Goal: Communication & Community: Participate in discussion

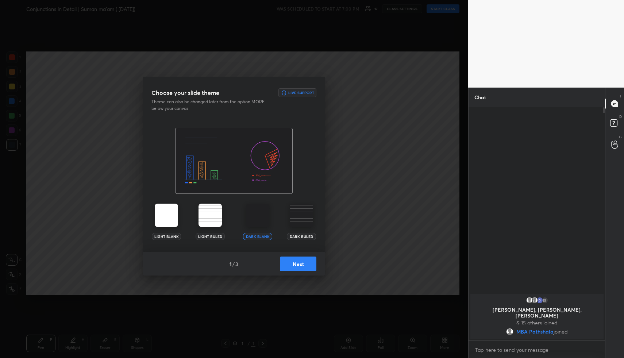
click at [301, 261] on button "Next" at bounding box center [298, 264] width 36 height 15
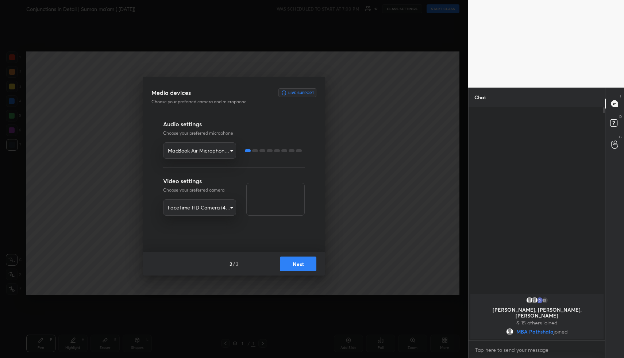
click at [301, 265] on button "Next" at bounding box center [298, 264] width 36 height 15
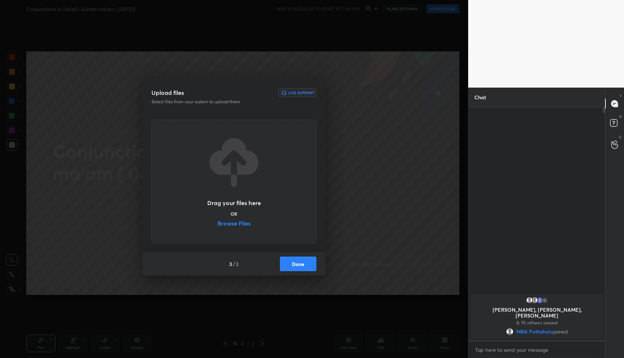
click at [303, 265] on button "Done" at bounding box center [298, 264] width 36 height 15
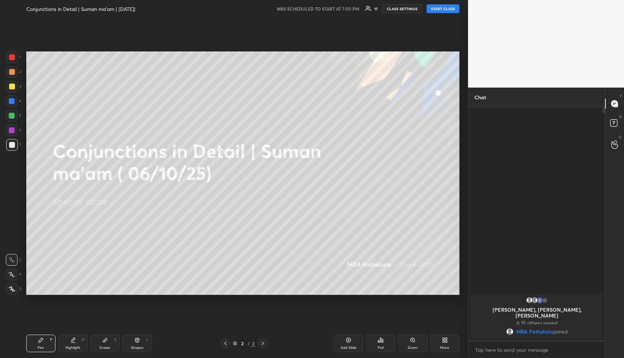
click at [450, 8] on button "START CLASS" at bounding box center [443, 8] width 33 height 9
type textarea "x"
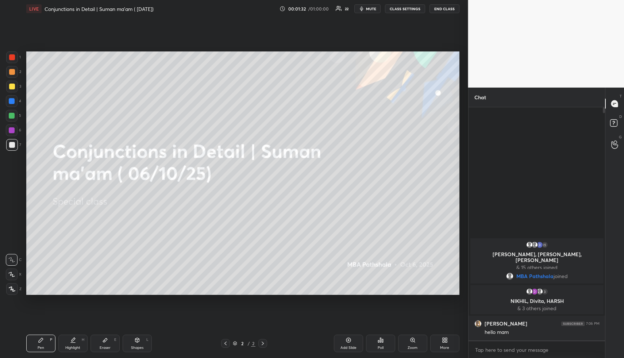
click at [372, 11] on button "mute" at bounding box center [367, 8] width 26 height 9
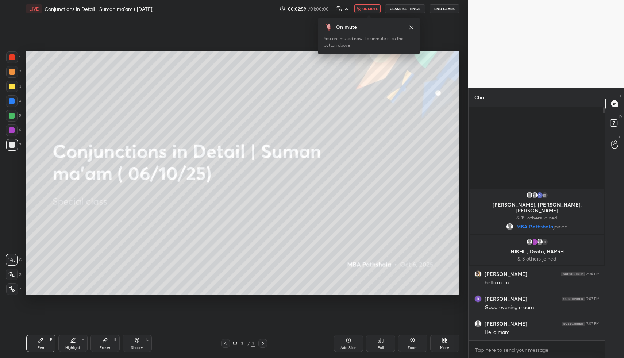
click at [371, 11] on button "unmute" at bounding box center [367, 8] width 26 height 9
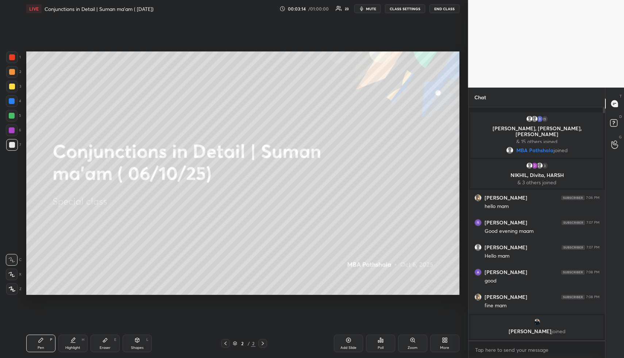
click at [446, 339] on icon at bounding box center [446, 339] width 2 height 2
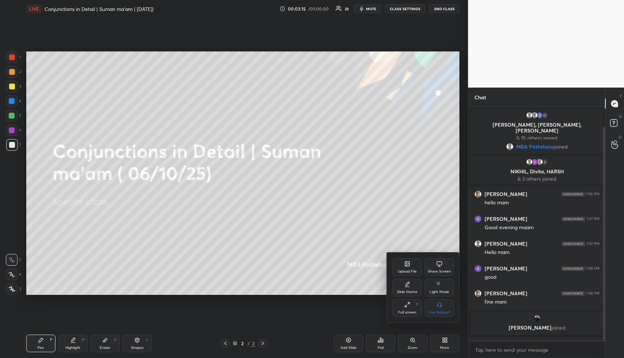
scroll to position [21, 0]
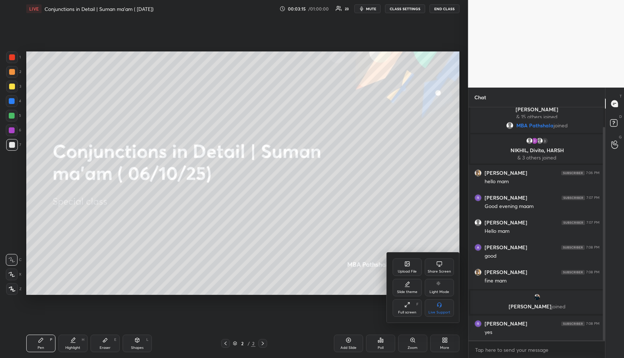
click at [411, 268] on div "Upload File" at bounding box center [407, 267] width 29 height 18
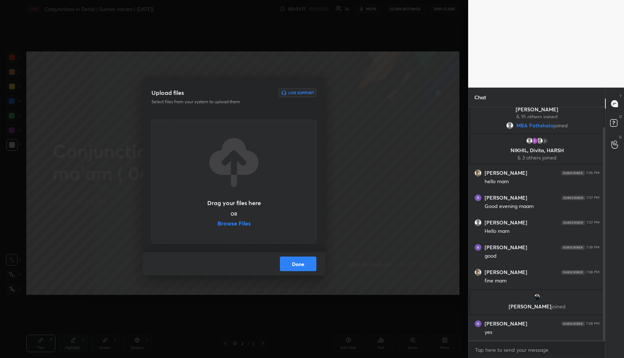
click at [245, 223] on label "Browse Files" at bounding box center [233, 224] width 33 height 8
click at [217, 223] on input "Browse Files" at bounding box center [217, 224] width 0 height 8
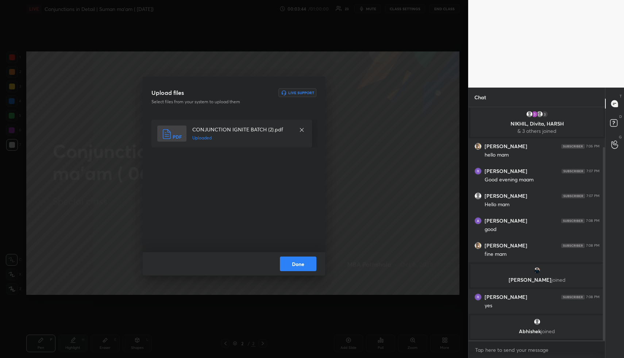
click at [300, 266] on button "Done" at bounding box center [298, 264] width 36 height 15
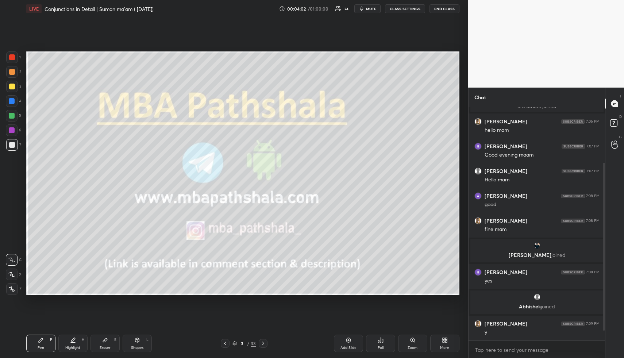
scroll to position [104, 0]
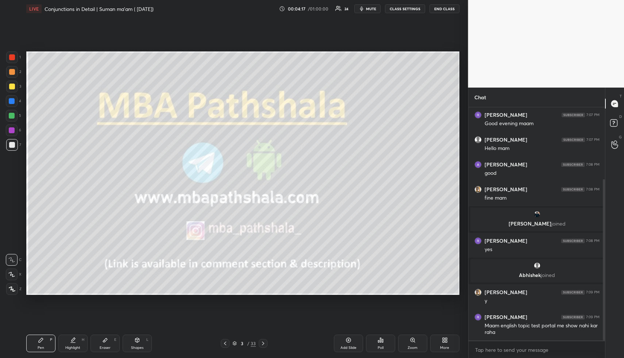
click at [381, 7] on button "mute" at bounding box center [367, 8] width 26 height 9
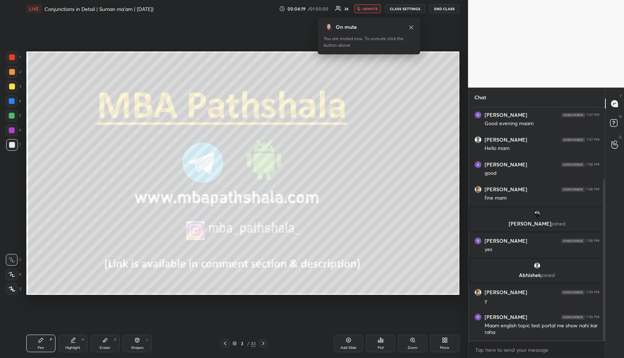
scroll to position [129, 0]
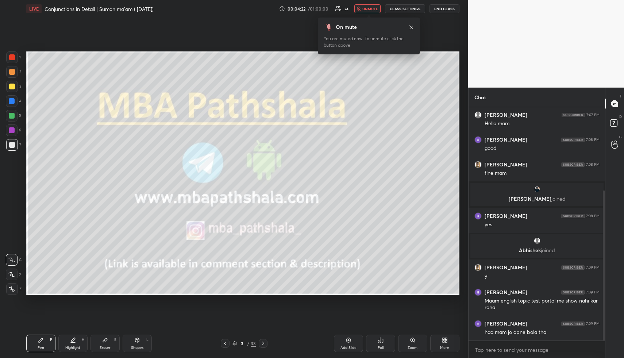
click at [412, 28] on icon at bounding box center [411, 27] width 6 height 6
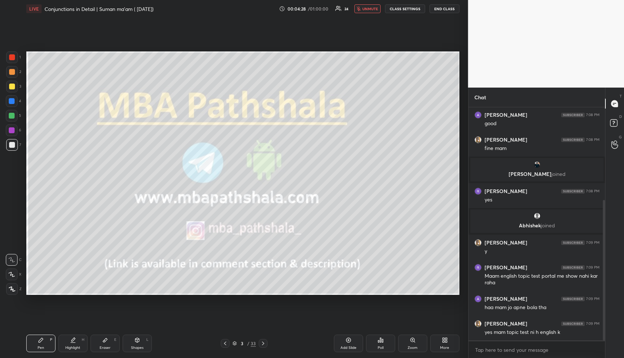
click at [371, 10] on span "unmute" at bounding box center [370, 8] width 16 height 5
click at [14, 70] on div at bounding box center [12, 72] width 6 height 6
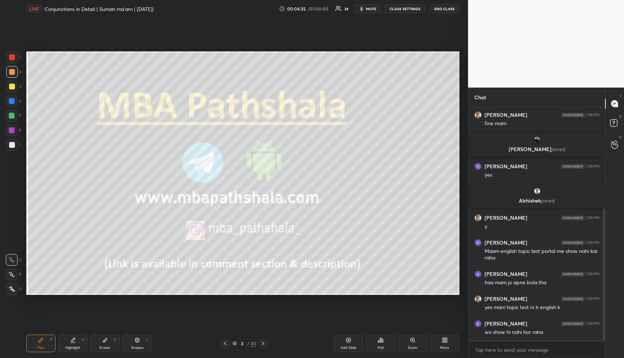
click at [15, 275] on icon at bounding box center [11, 274] width 7 height 5
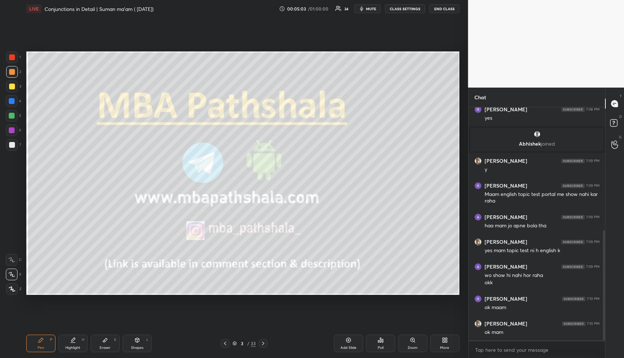
scroll to position [260, 0]
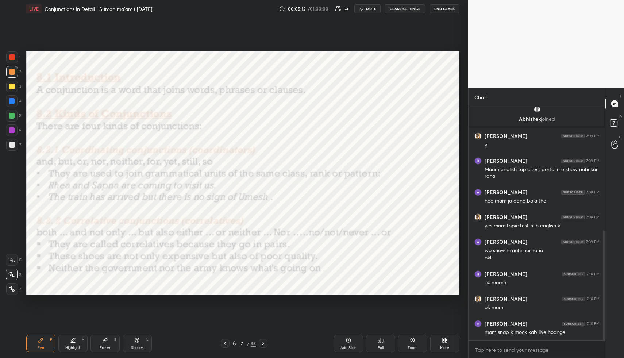
click at [12, 58] on div at bounding box center [12, 57] width 6 height 6
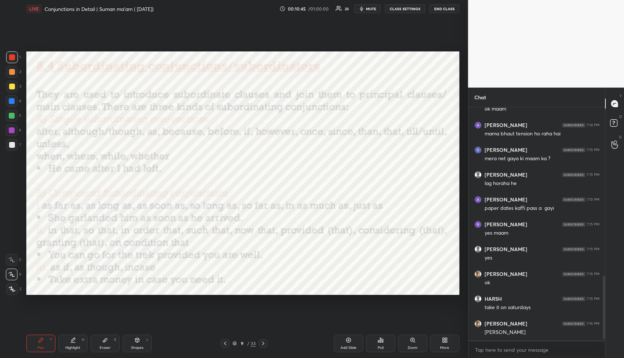
scroll to position [634, 0]
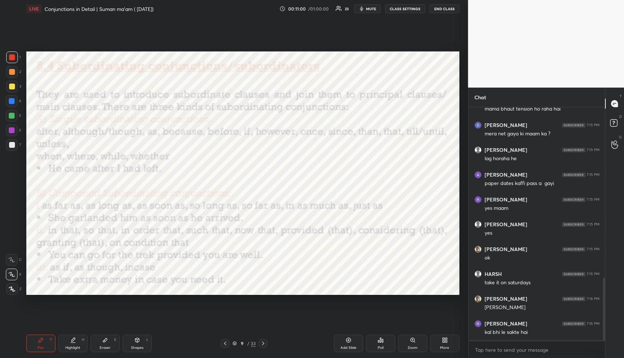
click at [108, 350] on div "Eraser" at bounding box center [105, 348] width 11 height 4
click at [11, 277] on div at bounding box center [12, 275] width 12 height 12
click at [46, 346] on div "Pen P" at bounding box center [40, 344] width 29 height 18
click at [371, 7] on span "mute" at bounding box center [371, 8] width 10 height 5
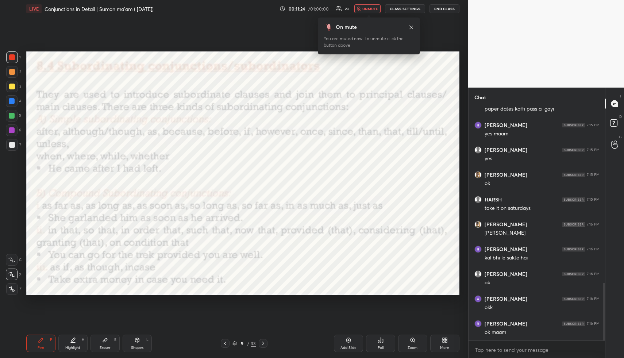
scroll to position [733, 0]
drag, startPoint x: 370, startPoint y: 8, endPoint x: 371, endPoint y: 39, distance: 31.4
click at [370, 8] on span "unmute" at bounding box center [370, 8] width 16 height 5
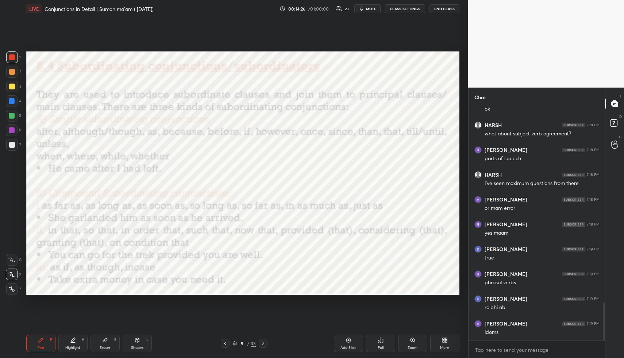
scroll to position [1205, 0]
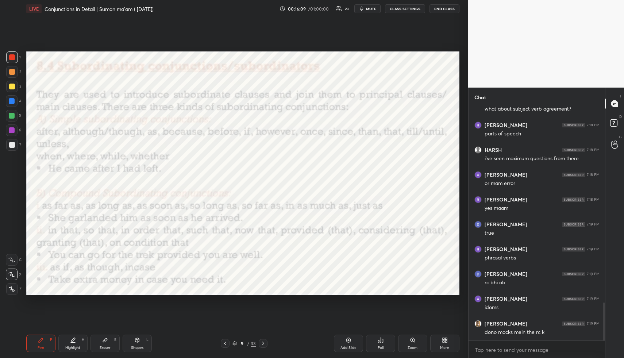
click at [264, 343] on icon at bounding box center [263, 343] width 6 height 6
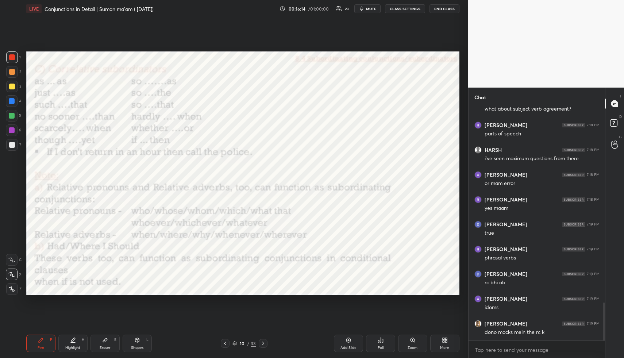
click at [265, 344] on icon at bounding box center [263, 343] width 6 height 6
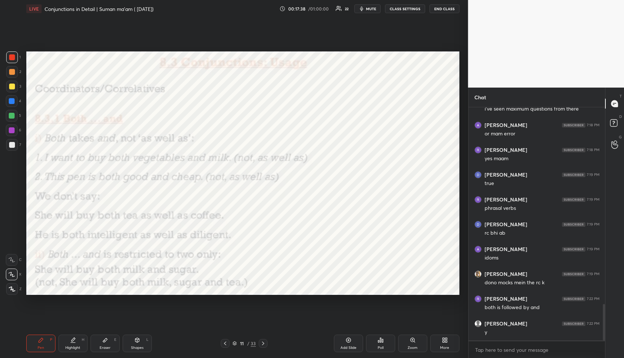
scroll to position [1279, 0]
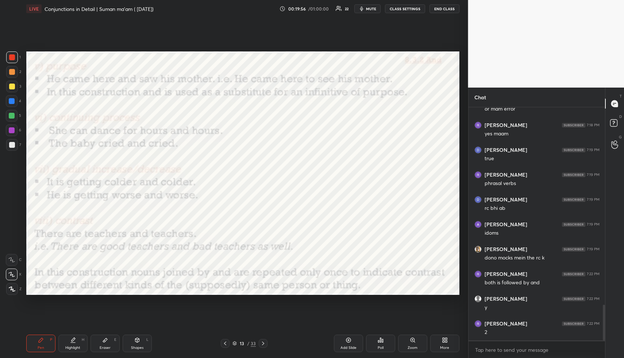
drag, startPoint x: 370, startPoint y: 9, endPoint x: 370, endPoint y: 13, distance: 4.0
click at [370, 9] on span "mute" at bounding box center [371, 8] width 10 height 5
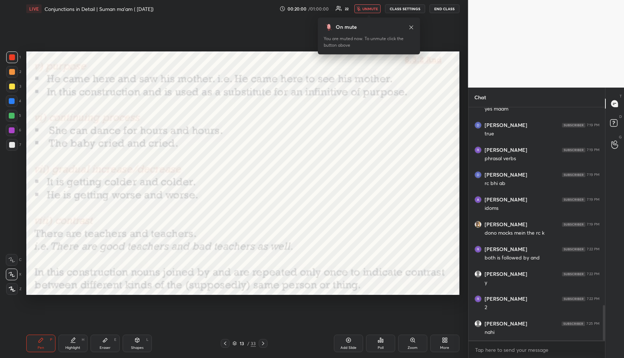
click at [371, 7] on span "unmute" at bounding box center [370, 8] width 16 height 5
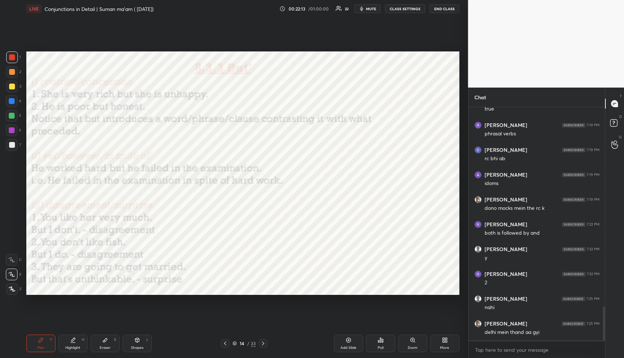
scroll to position [1360, 0]
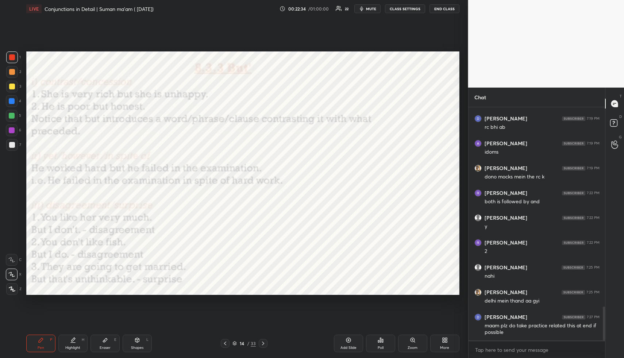
click at [366, 6] on button "mute" at bounding box center [367, 8] width 26 height 9
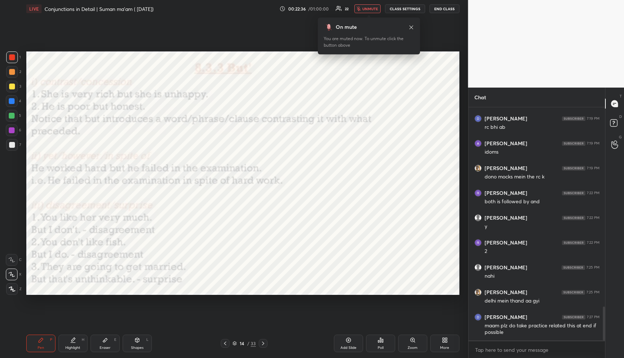
click at [369, 7] on span "unmute" at bounding box center [370, 8] width 16 height 5
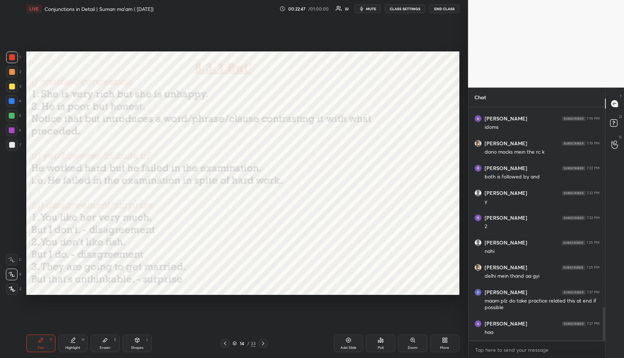
scroll to position [1410, 0]
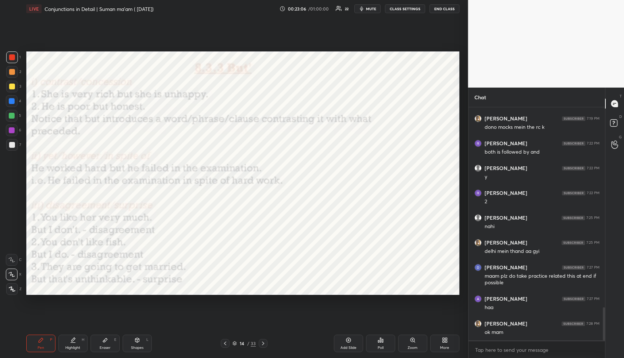
click at [264, 342] on icon at bounding box center [263, 343] width 6 height 6
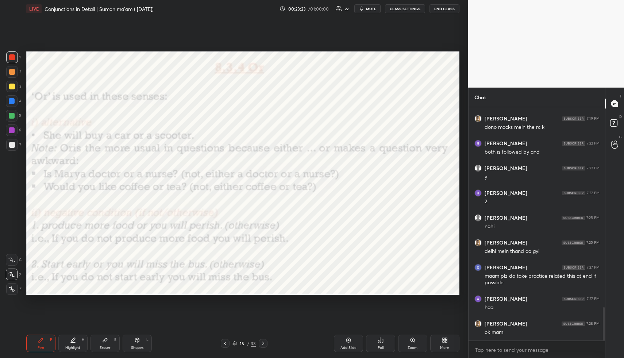
drag, startPoint x: 367, startPoint y: 9, endPoint x: 363, endPoint y: 28, distance: 20.1
click at [367, 9] on span "mute" at bounding box center [371, 8] width 10 height 5
click at [362, 12] on button "unmute" at bounding box center [367, 8] width 26 height 9
click at [227, 343] on icon at bounding box center [225, 343] width 6 height 6
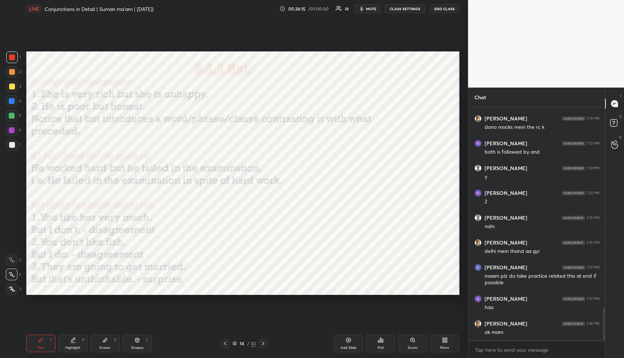
click at [263, 342] on icon at bounding box center [263, 343] width 6 height 6
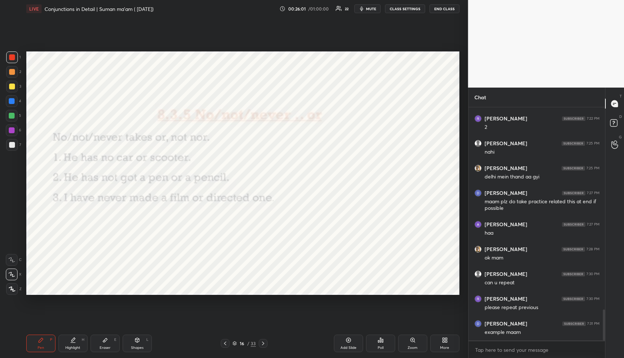
scroll to position [1509, 0]
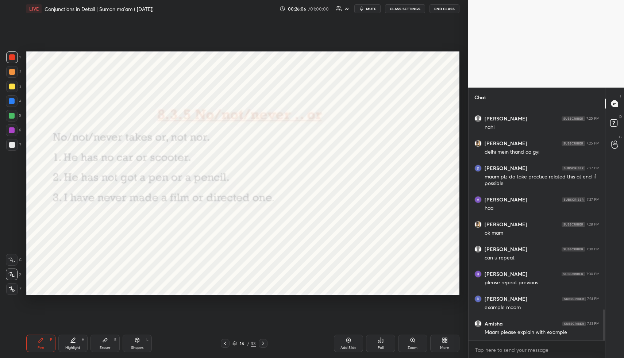
click at [370, 9] on span "mute" at bounding box center [371, 8] width 10 height 5
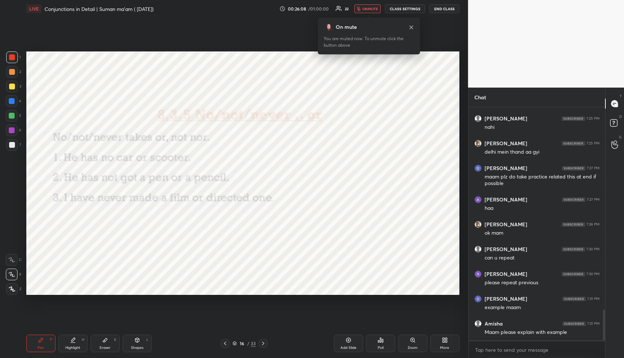
click at [370, 7] on button "unmute" at bounding box center [367, 8] width 26 height 9
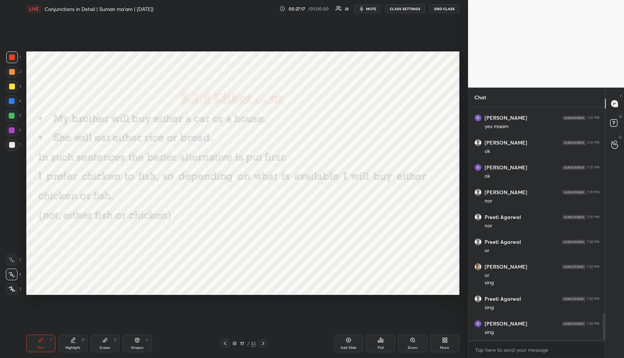
scroll to position [1765, 0]
click at [371, 8] on span "mute" at bounding box center [371, 8] width 10 height 5
click at [370, 9] on span "unmute" at bounding box center [370, 8] width 16 height 5
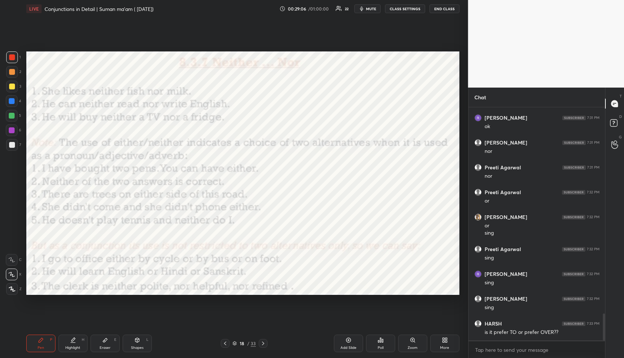
scroll to position [1814, 0]
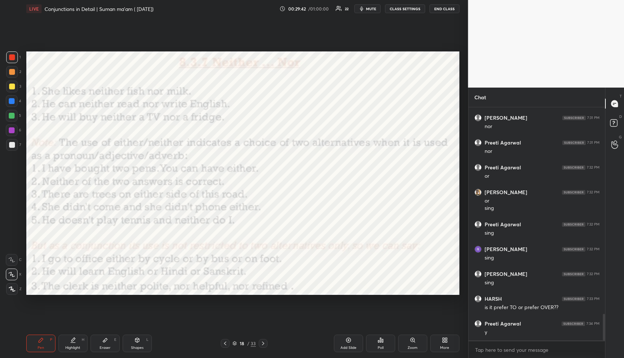
drag, startPoint x: 372, startPoint y: 9, endPoint x: 371, endPoint y: 13, distance: 4.3
click at [372, 9] on span "mute" at bounding box center [371, 8] width 10 height 5
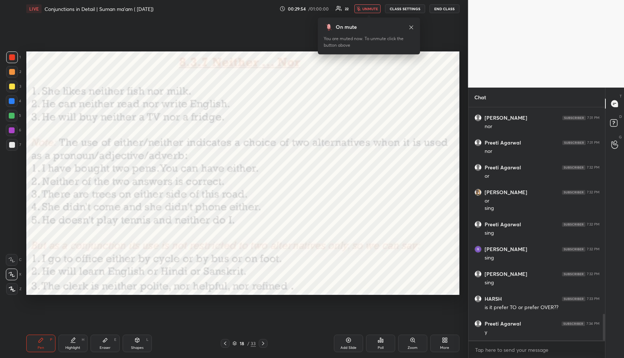
click at [372, 8] on span "unmute" at bounding box center [370, 8] width 16 height 5
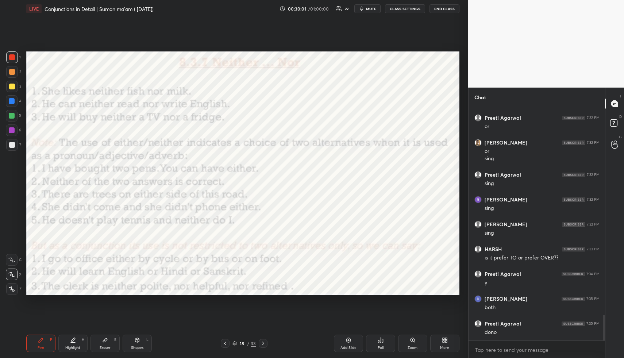
scroll to position [1889, 0]
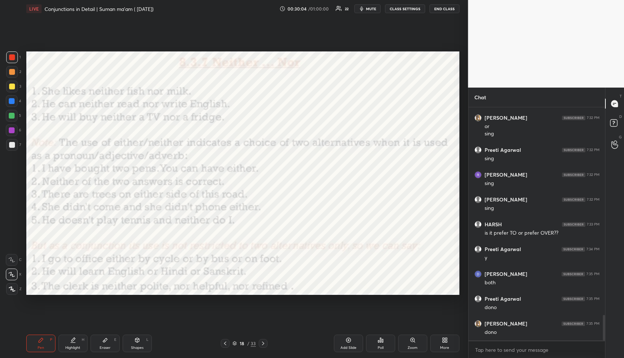
click at [371, 8] on span "mute" at bounding box center [371, 8] width 10 height 5
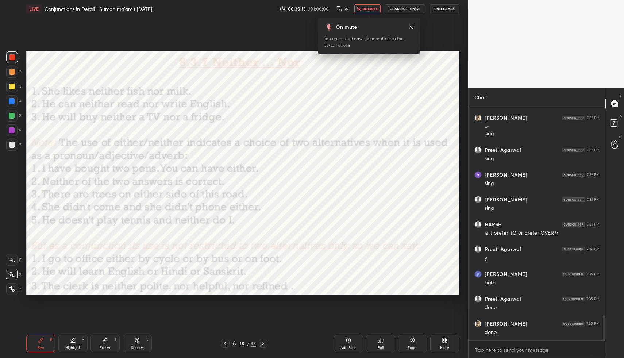
scroll to position [1914, 0]
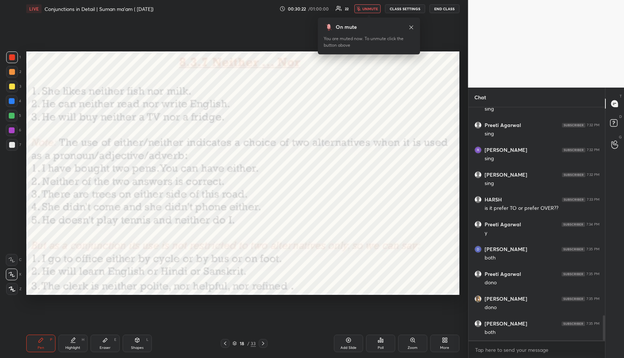
click at [369, 10] on span "unmute" at bounding box center [370, 8] width 16 height 5
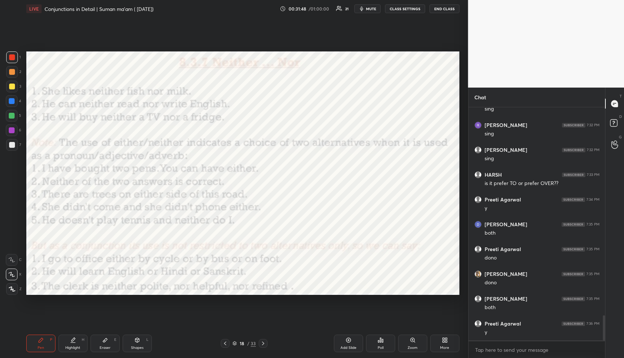
scroll to position [1963, 0]
click at [265, 343] on icon at bounding box center [263, 343] width 6 height 6
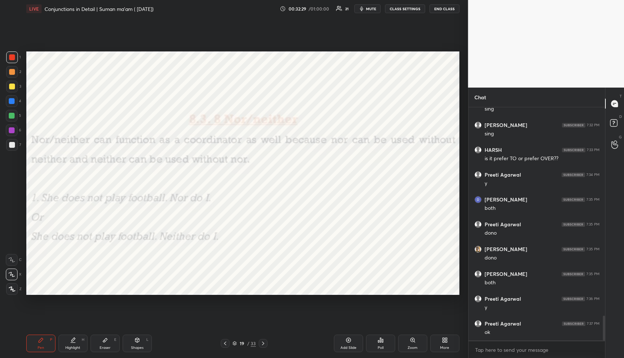
click at [370, 9] on span "mute" at bounding box center [371, 8] width 10 height 5
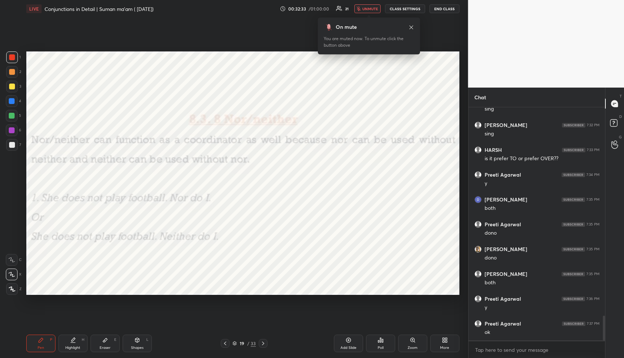
click at [370, 7] on span "unmute" at bounding box center [370, 8] width 16 height 5
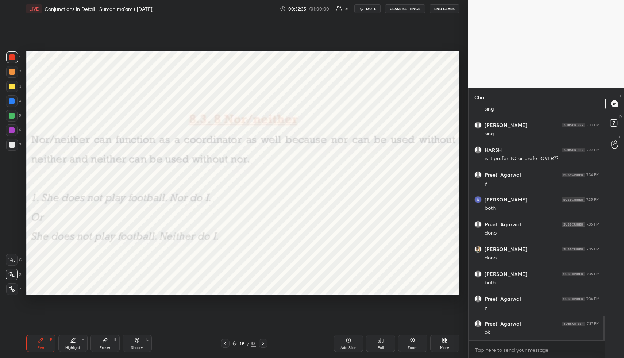
click at [264, 341] on icon at bounding box center [263, 343] width 6 height 6
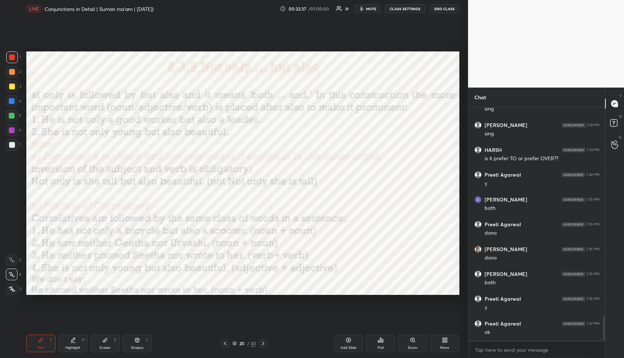
click at [228, 343] on icon at bounding box center [225, 343] width 6 height 6
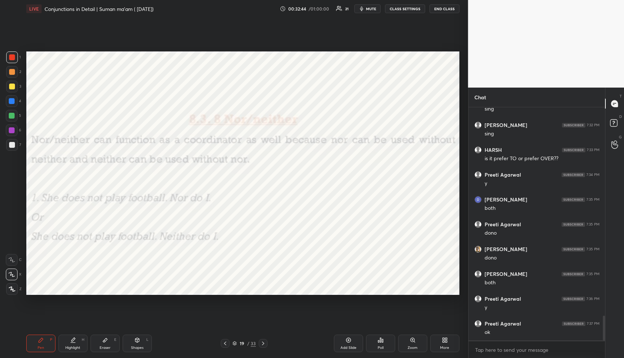
click at [264, 340] on icon at bounding box center [263, 343] width 6 height 6
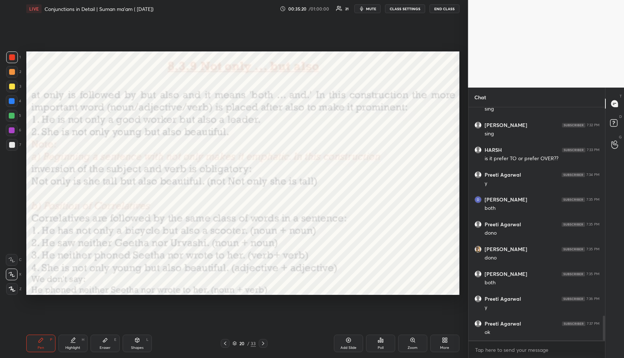
scroll to position [1988, 0]
click at [169, 294] on div "Setting up your live class Poll for secs No correct answer Start poll" at bounding box center [242, 173] width 439 height 311
drag, startPoint x: 370, startPoint y: 8, endPoint x: 368, endPoint y: 22, distance: 14.4
click at [370, 8] on span "mute" at bounding box center [371, 8] width 10 height 5
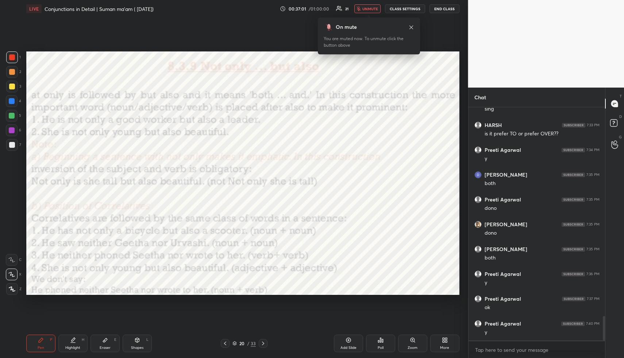
click at [412, 26] on icon at bounding box center [411, 27] width 4 height 4
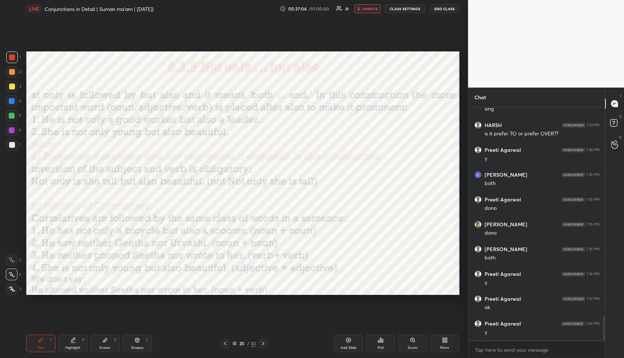
scroll to position [2013, 0]
drag, startPoint x: 374, startPoint y: 8, endPoint x: 374, endPoint y: 23, distance: 15.0
click at [374, 8] on span "unmute" at bounding box center [370, 8] width 16 height 5
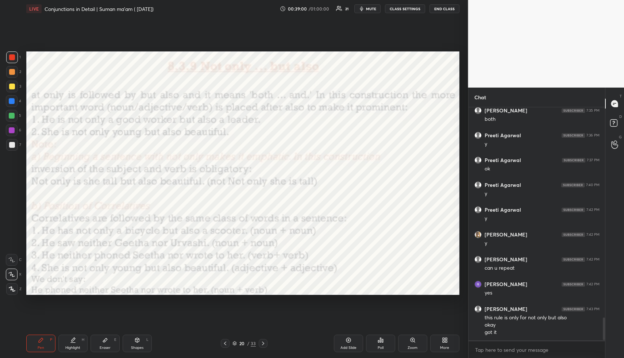
scroll to position [2152, 0]
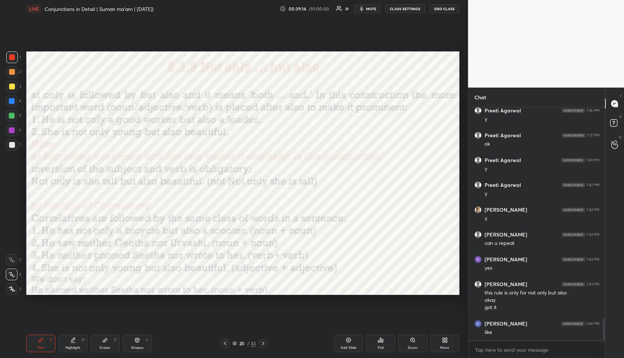
click at [263, 343] on icon at bounding box center [263, 344] width 2 height 4
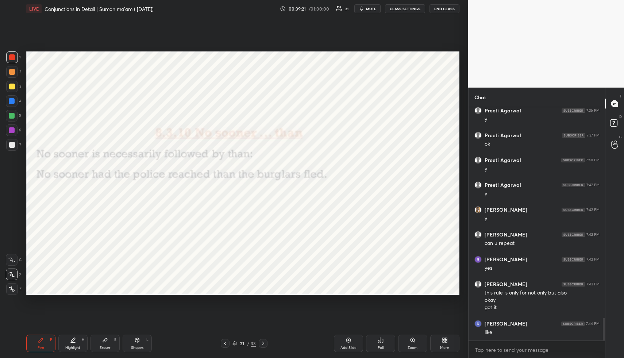
click at [264, 339] on div at bounding box center [263, 343] width 9 height 9
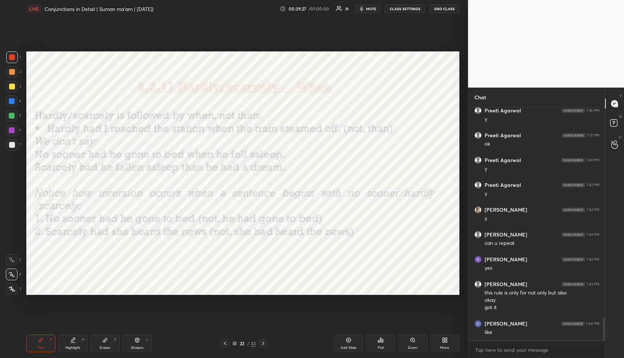
click at [226, 343] on icon at bounding box center [225, 343] width 6 height 6
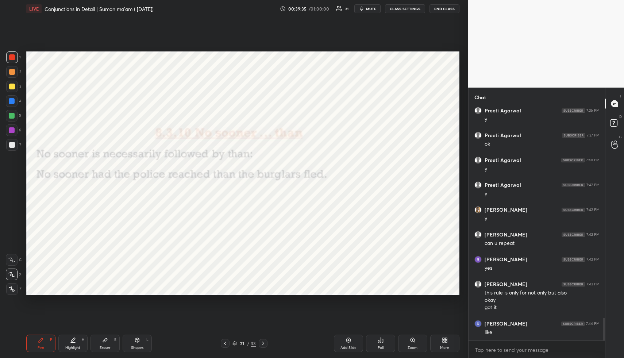
scroll to position [2176, 0]
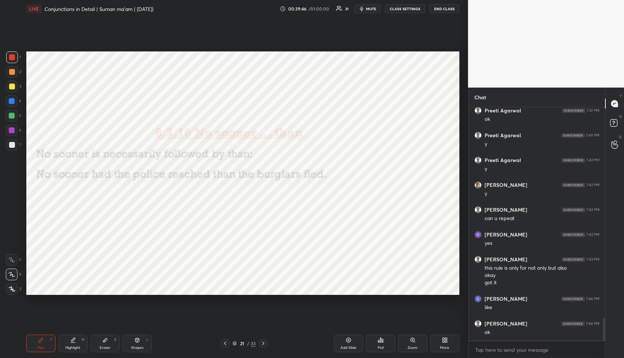
drag, startPoint x: 266, startPoint y: 341, endPoint x: 267, endPoint y: 305, distance: 35.4
click at [266, 341] on icon at bounding box center [263, 343] width 6 height 6
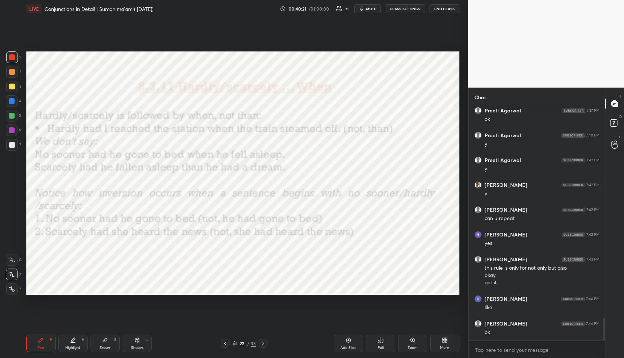
scroll to position [2201, 0]
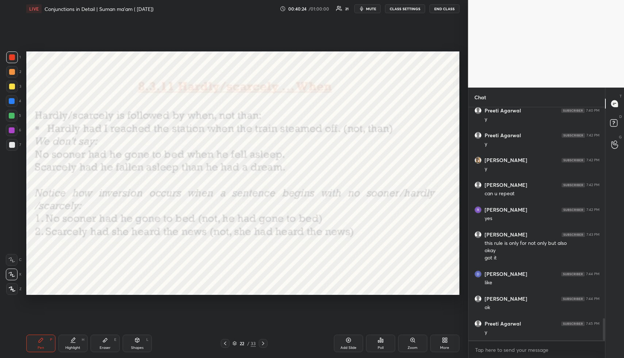
click at [264, 344] on icon at bounding box center [263, 343] width 6 height 6
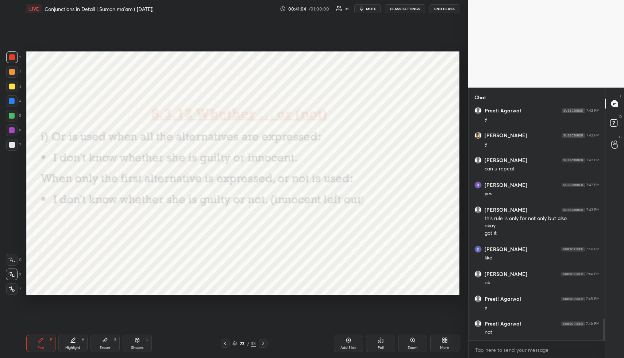
scroll to position [2251, 0]
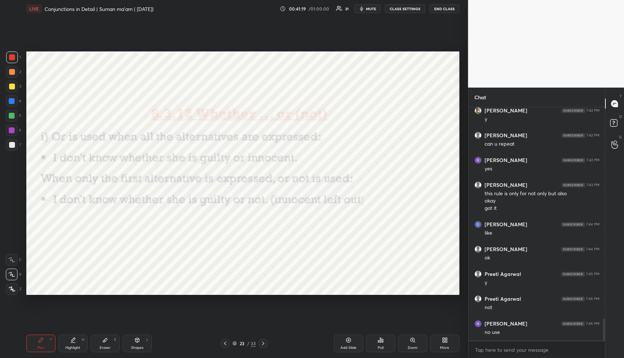
click at [262, 343] on icon at bounding box center [263, 343] width 6 height 6
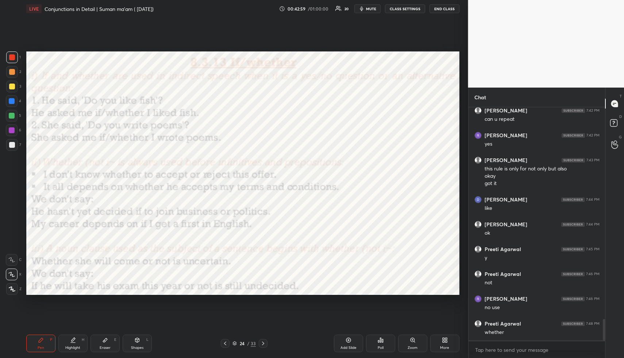
scroll to position [2300, 0]
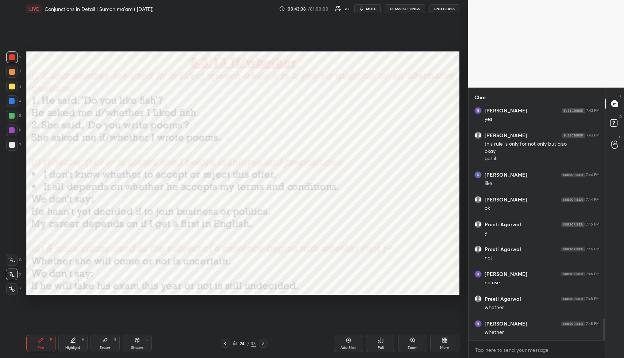
click at [264, 342] on icon at bounding box center [263, 343] width 6 height 6
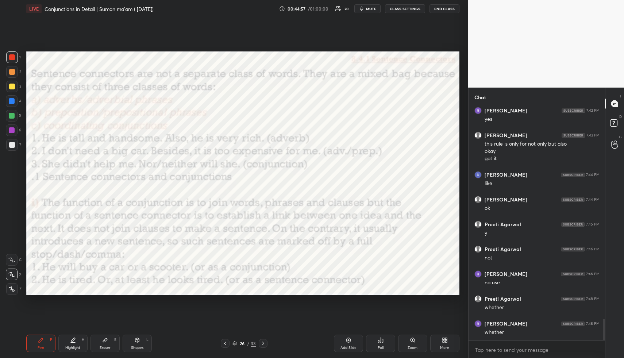
scroll to position [2325, 0]
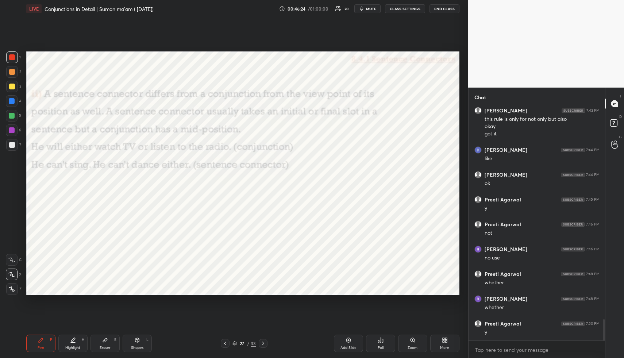
click at [263, 341] on icon at bounding box center [263, 343] width 6 height 6
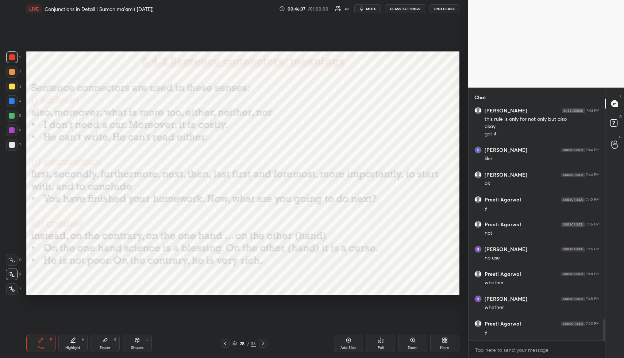
click at [227, 339] on div "28 / 33" at bounding box center [244, 343] width 47 height 9
click at [226, 344] on icon at bounding box center [225, 343] width 6 height 6
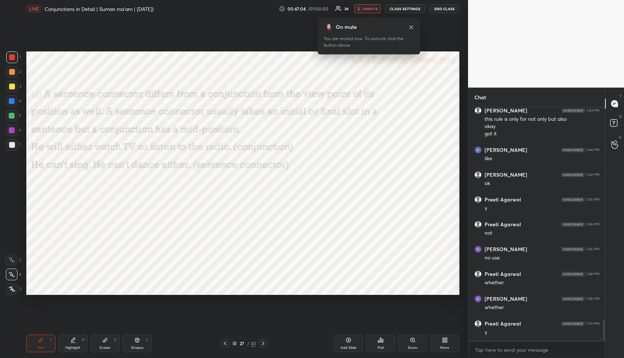
click at [368, 8] on span "unmute" at bounding box center [370, 8] width 16 height 5
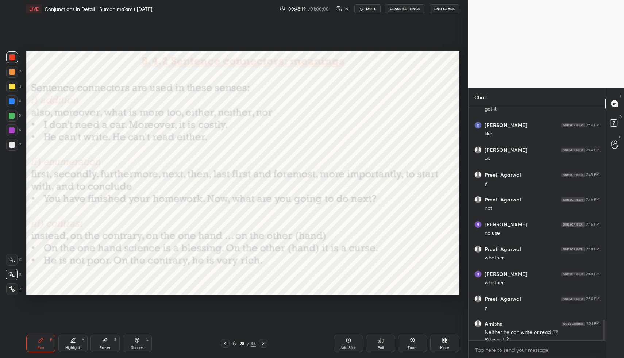
scroll to position [2357, 0]
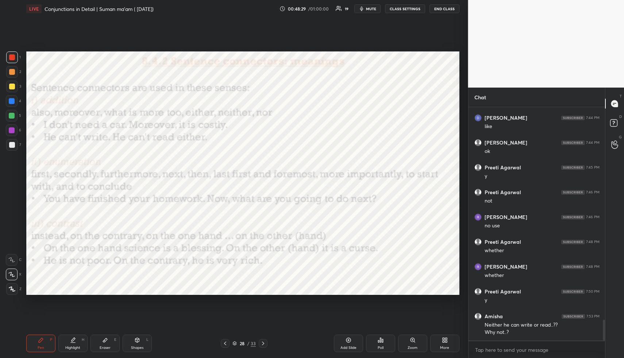
click at [266, 341] on div at bounding box center [263, 343] width 9 height 9
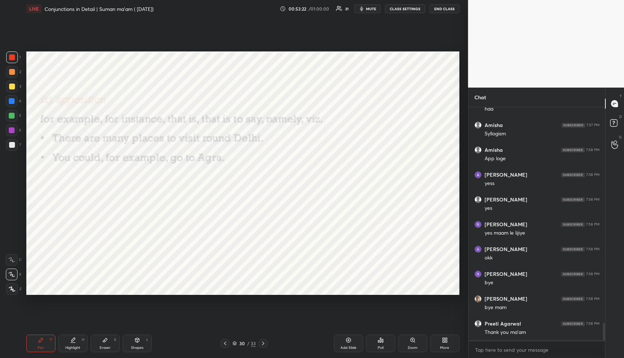
scroll to position [2879, 0]
click at [447, 8] on button "END CLASS" at bounding box center [445, 8] width 30 height 9
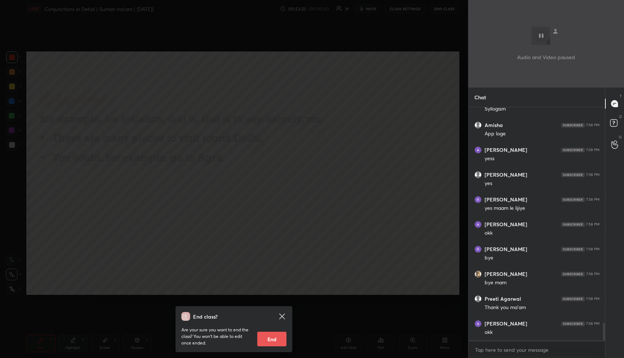
scroll to position [2903, 0]
click at [277, 337] on button "End" at bounding box center [271, 339] width 29 height 15
type textarea "x"
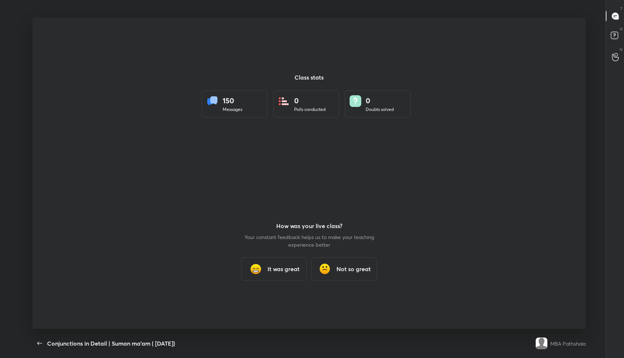
scroll to position [36181, 35874]
